Goal: Task Accomplishment & Management: Manage account settings

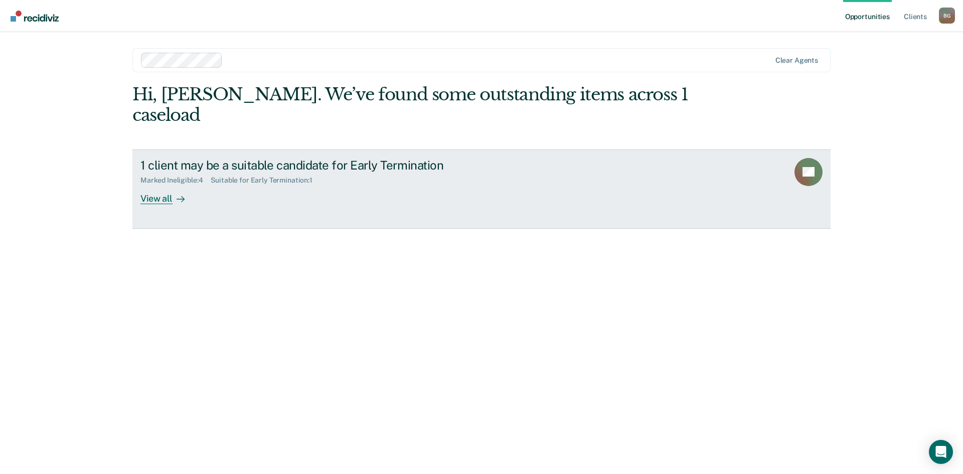
click at [303, 165] on div "1 client may be a suitable candidate for Early Termination Marked Ineligible : …" at bounding box center [328, 181] width 376 height 46
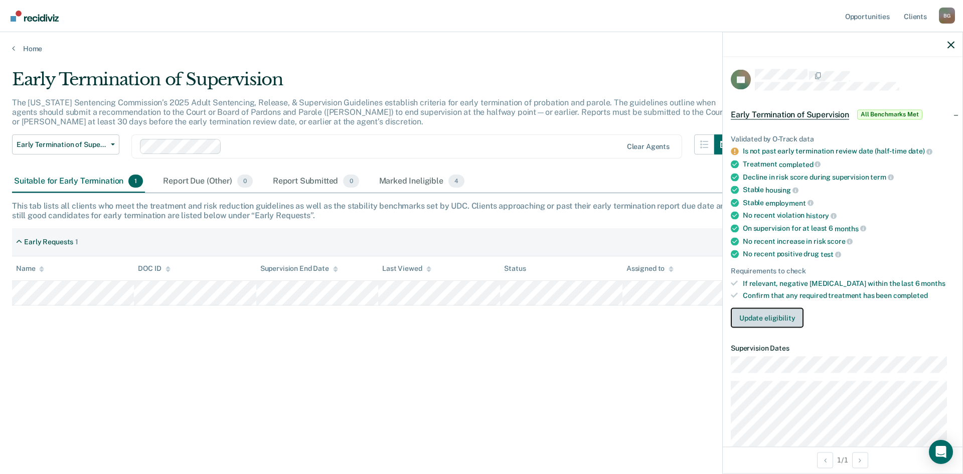
click at [786, 323] on button "Update eligibility" at bounding box center [767, 318] width 73 height 20
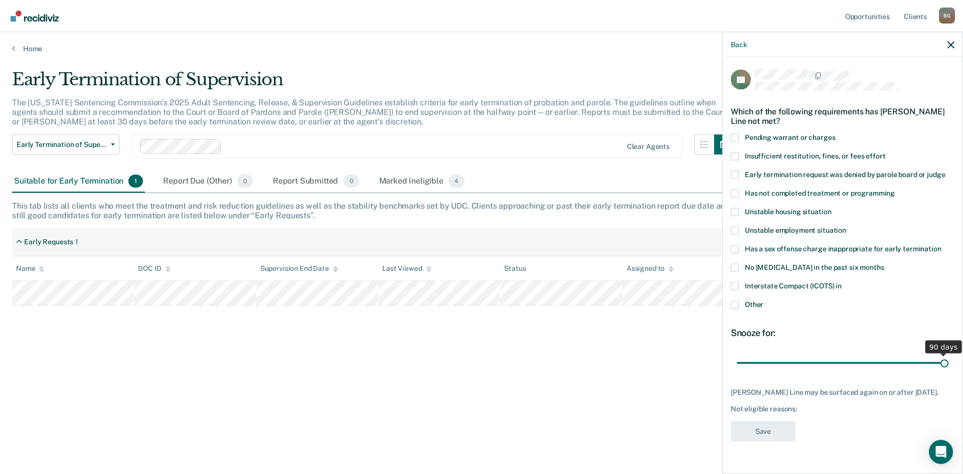
drag, startPoint x: 806, startPoint y: 360, endPoint x: 963, endPoint y: 363, distance: 156.5
type input "90"
click at [949, 363] on input "range" at bounding box center [843, 363] width 212 height 18
click at [734, 304] on span at bounding box center [735, 304] width 8 height 8
click at [764, 300] on input "Other" at bounding box center [764, 300] width 0 height 0
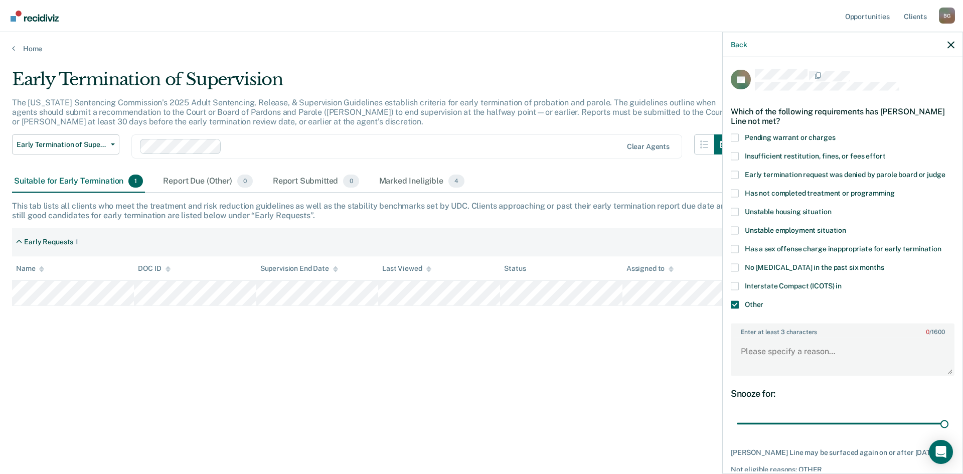
click at [734, 304] on span at bounding box center [735, 304] width 8 height 8
click at [764, 300] on input "Other" at bounding box center [764, 300] width 0 height 0
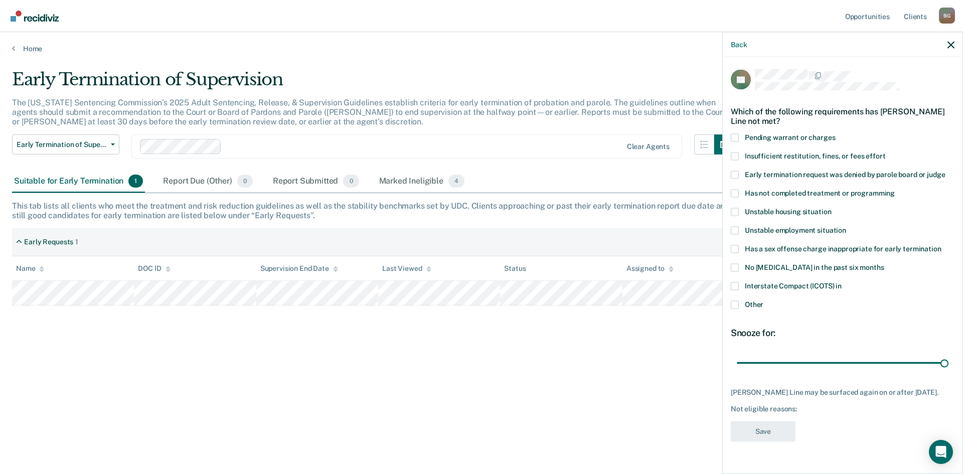
click at [734, 304] on span at bounding box center [735, 304] width 8 height 8
click at [764, 300] on input "Other" at bounding box center [764, 300] width 0 height 0
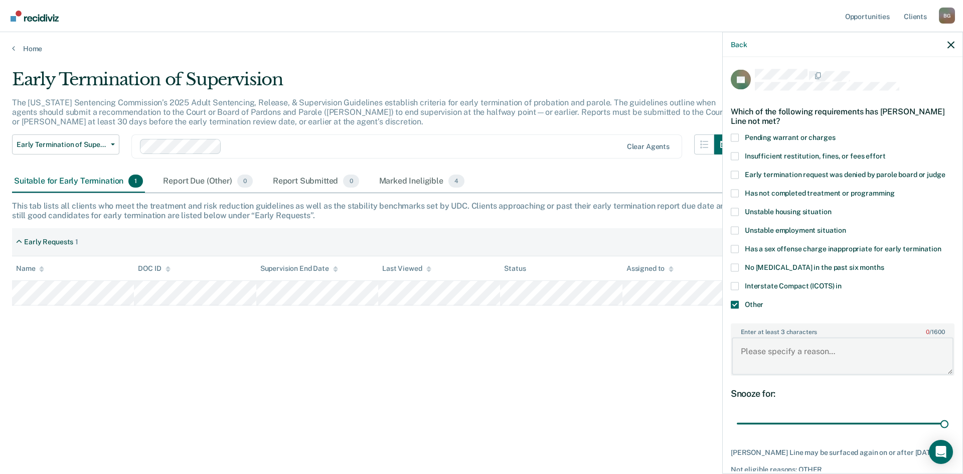
click at [762, 343] on textarea "Enter at least 3 characters 0 / 1600" at bounding box center [843, 356] width 222 height 37
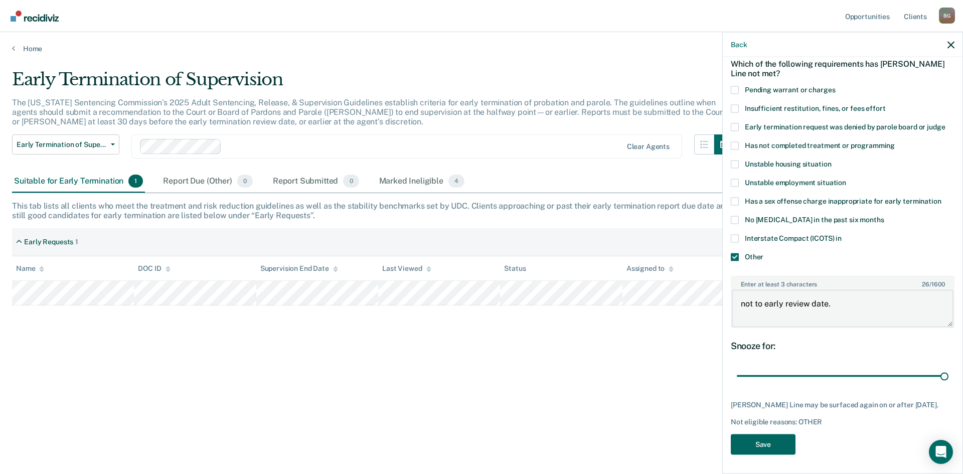
type textarea "not to early review date."
click at [764, 443] on button "Save" at bounding box center [763, 444] width 65 height 21
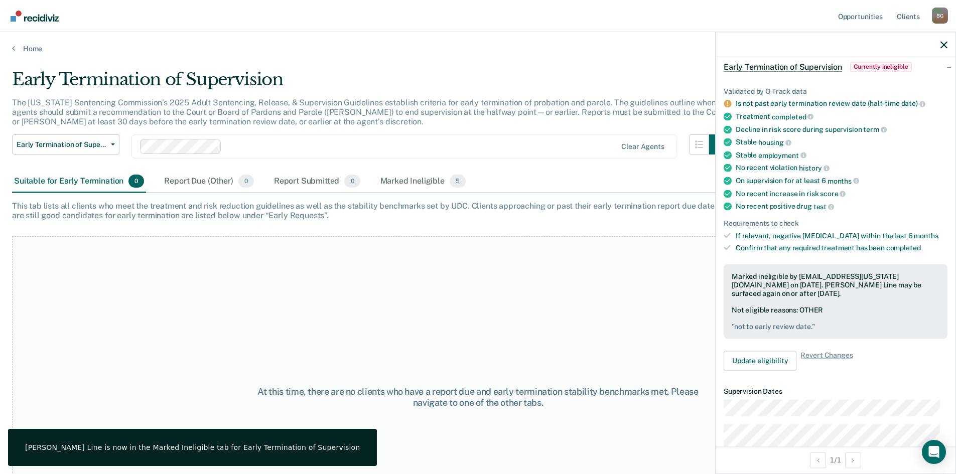
click at [477, 340] on div "At this time, there are no clients who have a report due and early termination …" at bounding box center [478, 397] width 932 height 322
click at [423, 179] on div "Marked Ineligible 5" at bounding box center [423, 182] width 90 height 22
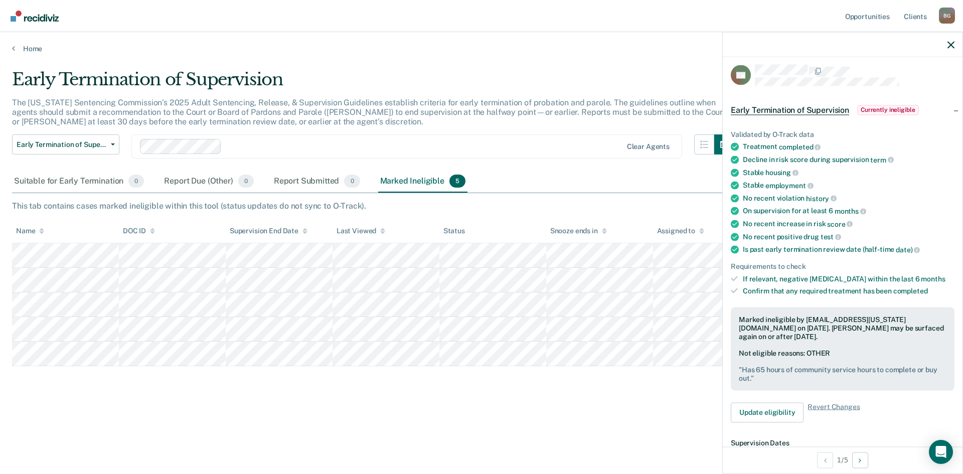
scroll to position [0, 0]
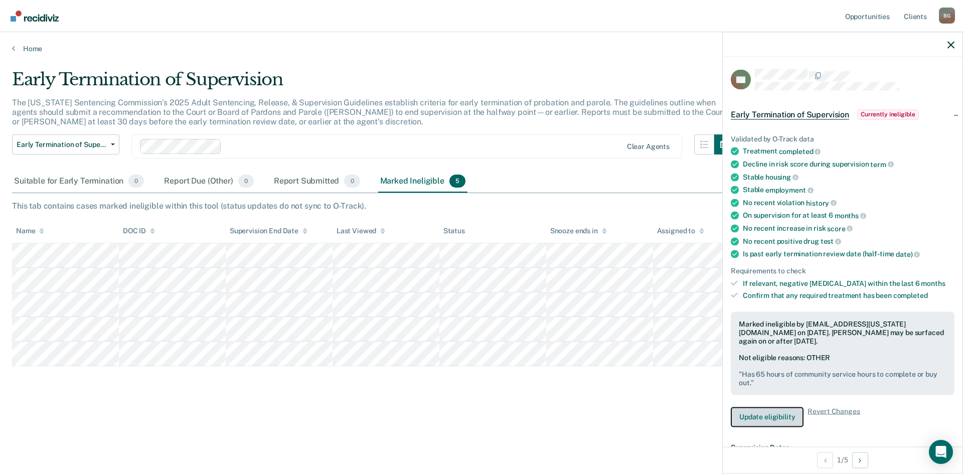
click at [787, 413] on button "Update eligibility" at bounding box center [767, 417] width 73 height 20
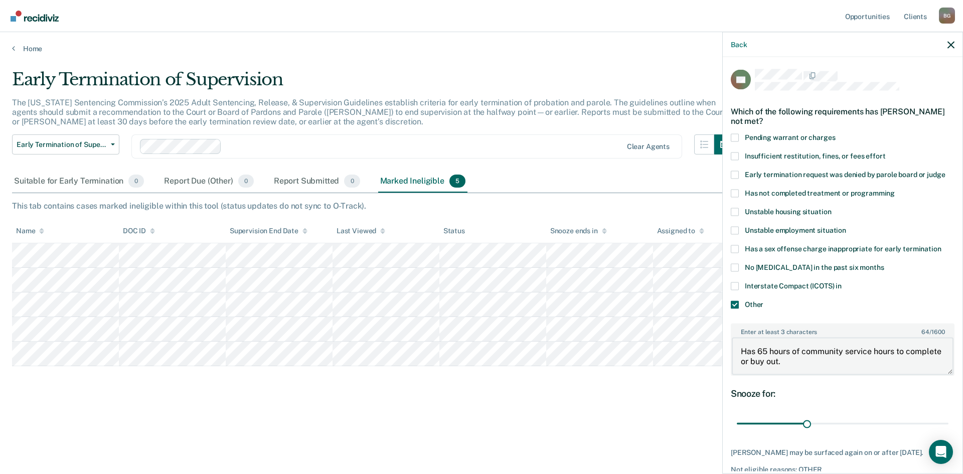
click at [768, 349] on textarea "Has 65 hours of community service hours to complete or buy out." at bounding box center [843, 356] width 222 height 37
type textarea "Has 40 hours of community service hours to complete or buy out."
drag, startPoint x: 840, startPoint y: 419, endPoint x: 963, endPoint y: 405, distance: 123.7
type input "90"
click at [949, 415] on input "range" at bounding box center [843, 424] width 212 height 18
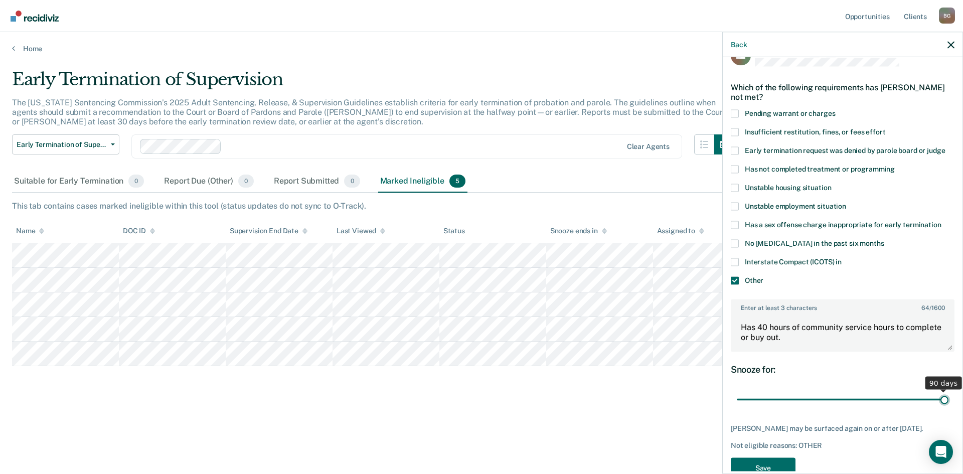
scroll to position [48, 0]
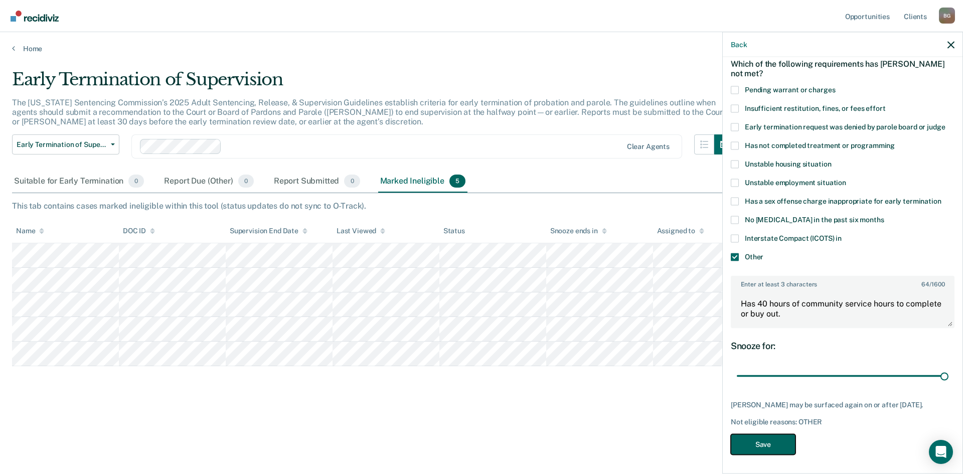
click at [765, 447] on button "Save" at bounding box center [763, 444] width 65 height 21
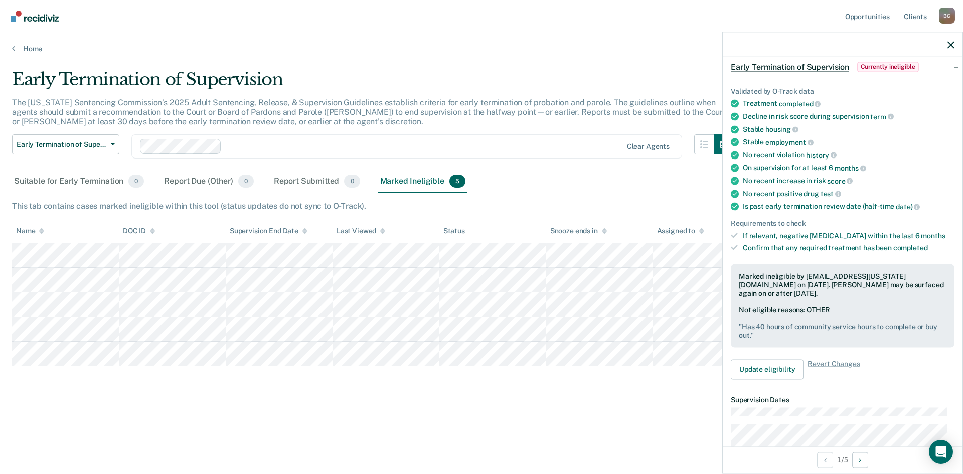
click at [557, 152] on div at bounding box center [424, 147] width 396 height 12
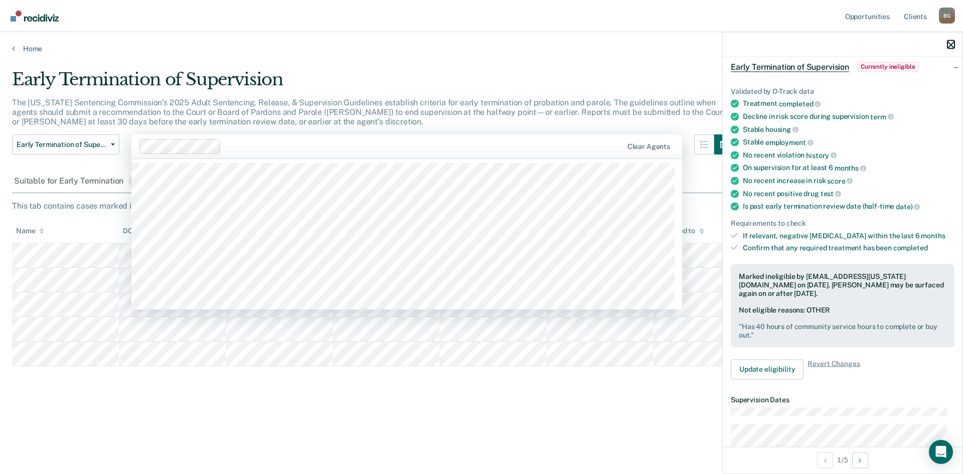
click at [948, 43] on icon "button" at bounding box center [951, 44] width 7 height 7
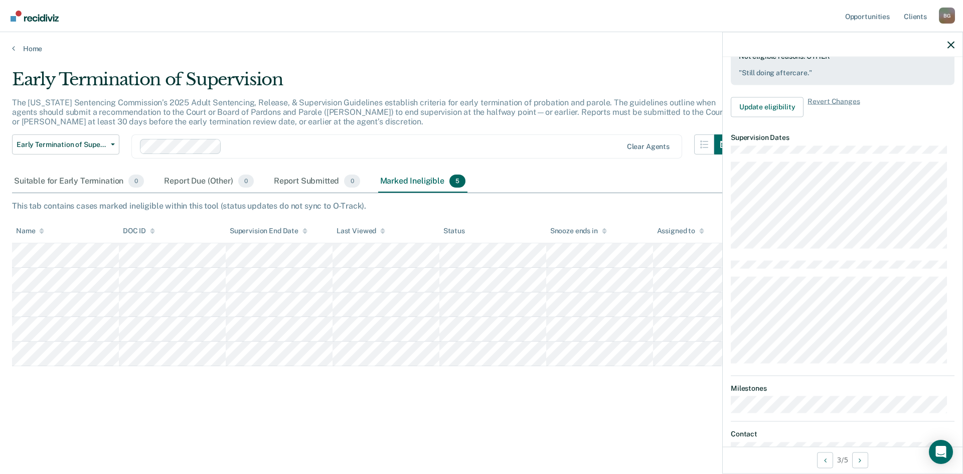
scroll to position [401, 0]
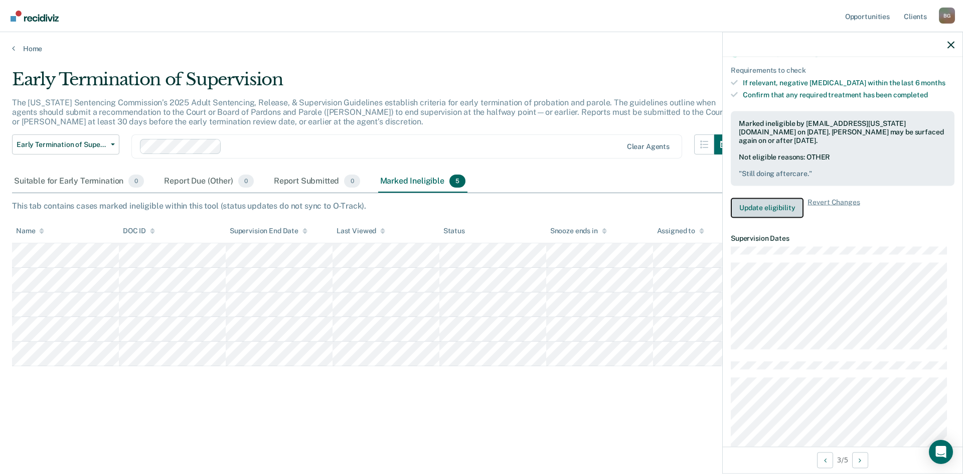
click at [788, 214] on button "Update eligibility" at bounding box center [767, 208] width 73 height 20
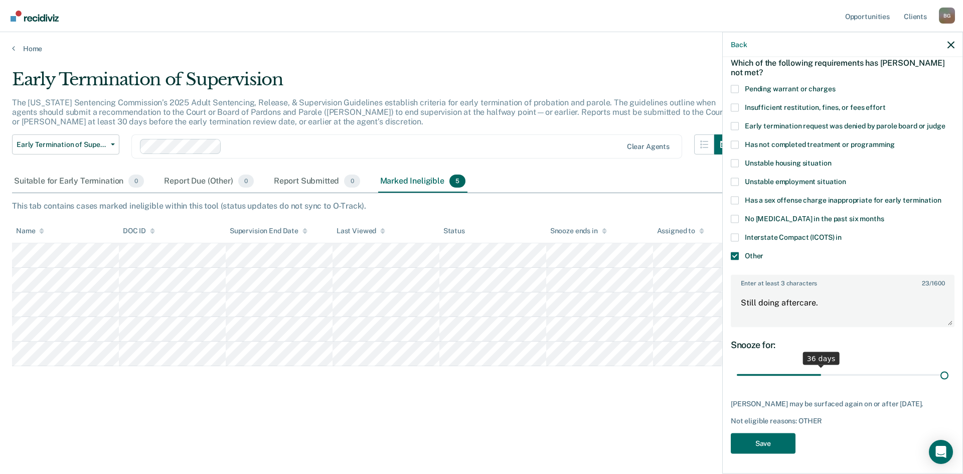
drag, startPoint x: 804, startPoint y: 367, endPoint x: 962, endPoint y: 380, distance: 158.6
type input "90"
click at [949, 381] on input "range" at bounding box center [843, 375] width 212 height 18
click at [714, 296] on body "Looks like you’re using Internet Explorer 11. For faster loading and a better e…" at bounding box center [481, 237] width 963 height 474
type textarea "not past half way review."
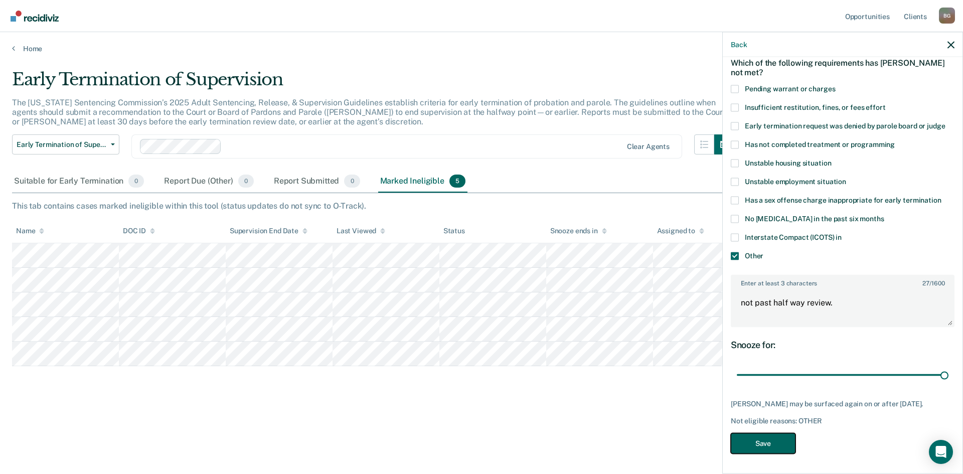
click at [770, 440] on button "Save" at bounding box center [763, 443] width 65 height 21
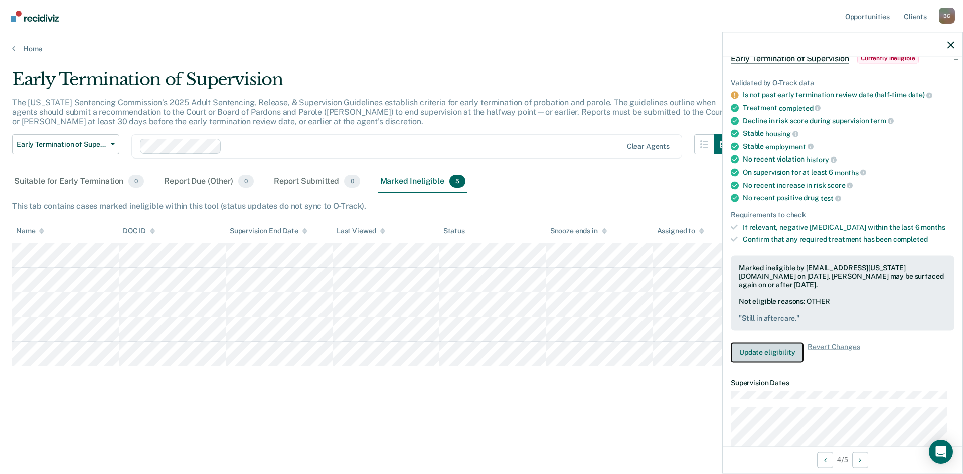
click at [787, 353] on button "Update eligibility" at bounding box center [767, 352] width 73 height 20
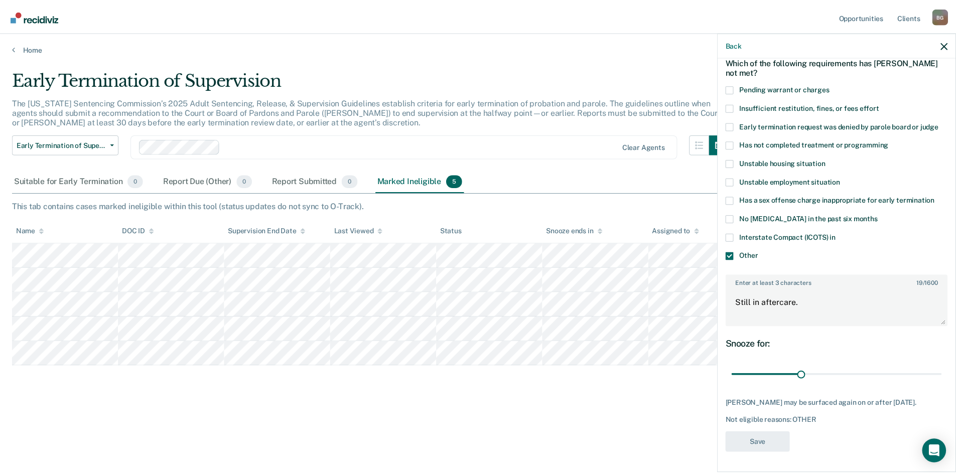
scroll to position [48, 0]
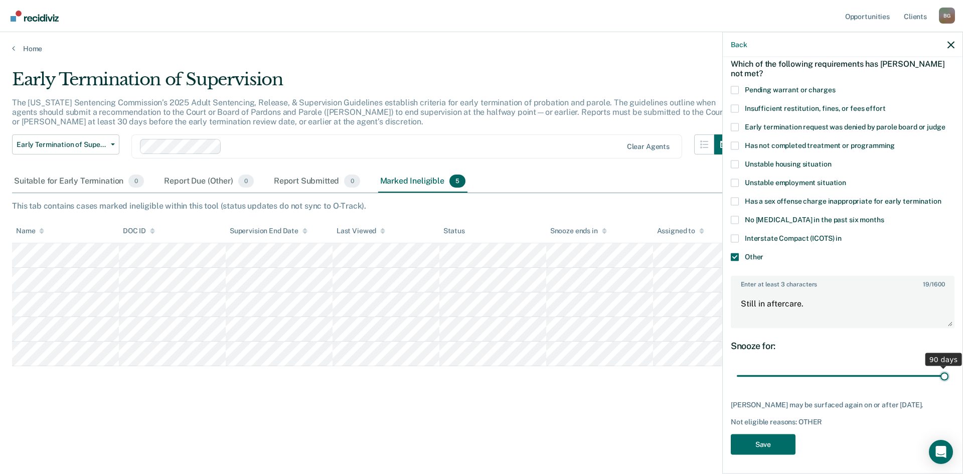
drag, startPoint x: 806, startPoint y: 376, endPoint x: 963, endPoint y: 371, distance: 156.6
type input "90"
click at [949, 371] on input "range" at bounding box center [843, 376] width 212 height 18
click at [833, 308] on textarea "Still in aftercare." at bounding box center [843, 308] width 222 height 37
type textarea "Still in aftercare. as well as not past half way review."
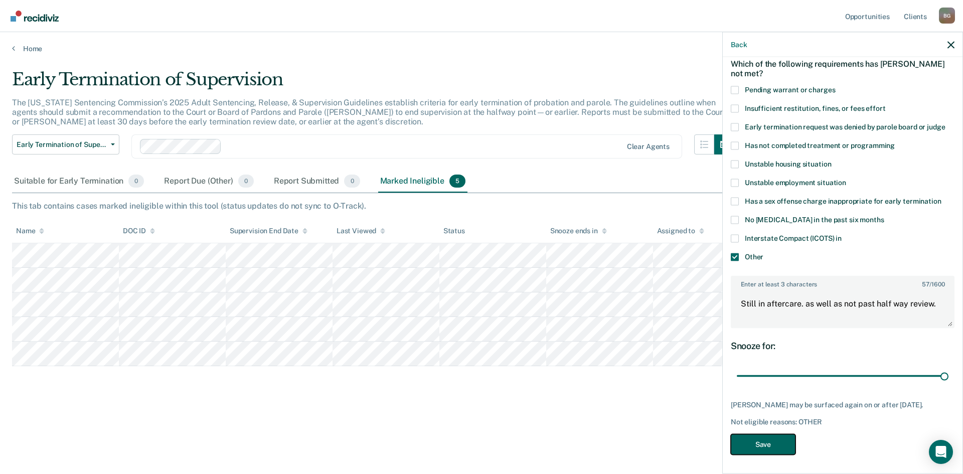
click at [762, 452] on button "Save" at bounding box center [763, 444] width 65 height 21
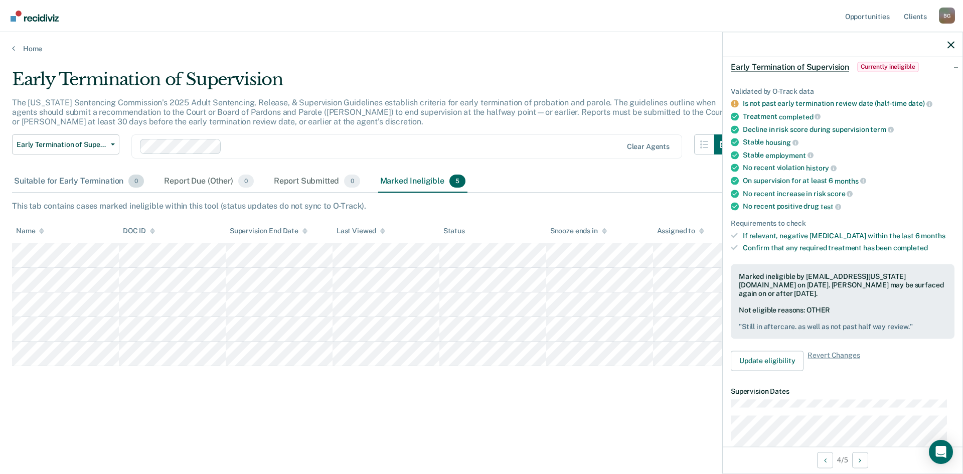
click at [88, 182] on div "Suitable for Early Termination 0" at bounding box center [79, 182] width 134 height 22
